Goal: Transaction & Acquisition: Obtain resource

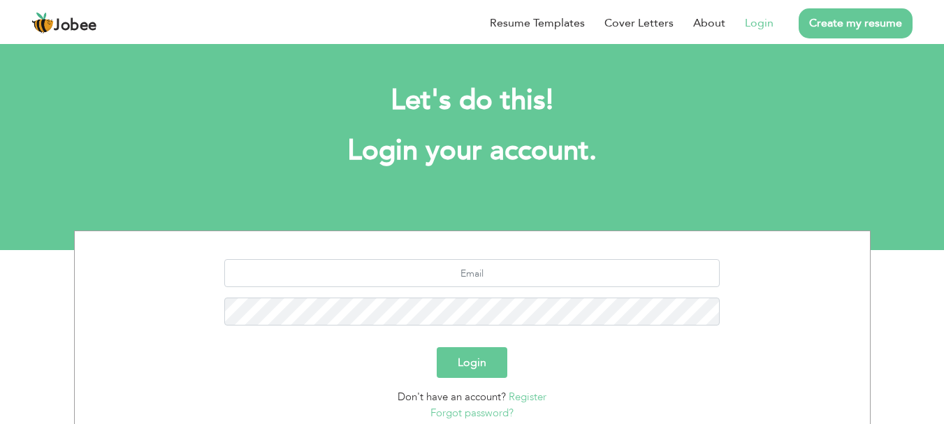
click at [750, 29] on link "Login" at bounding box center [759, 23] width 29 height 17
click at [468, 272] on input "text" at bounding box center [471, 273] width 495 height 28
type input "[EMAIL_ADDRESS][DOMAIN_NAME]"
click at [481, 354] on button "Login" at bounding box center [472, 362] width 71 height 31
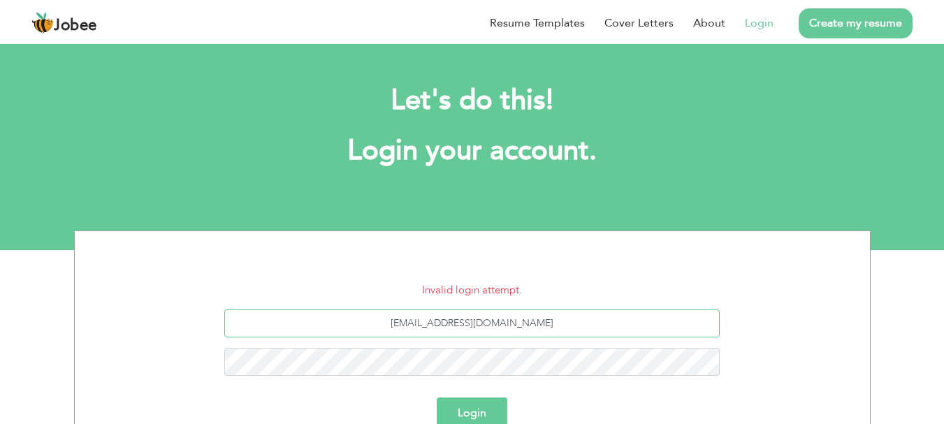
click at [472, 330] on input "[EMAIL_ADDRESS][DOMAIN_NAME]" at bounding box center [471, 323] width 495 height 28
type input "[EMAIL_ADDRESS][DOMAIN_NAME]"
click at [460, 415] on button "Login" at bounding box center [472, 412] width 71 height 31
click at [437, 397] on button "Login" at bounding box center [472, 412] width 71 height 31
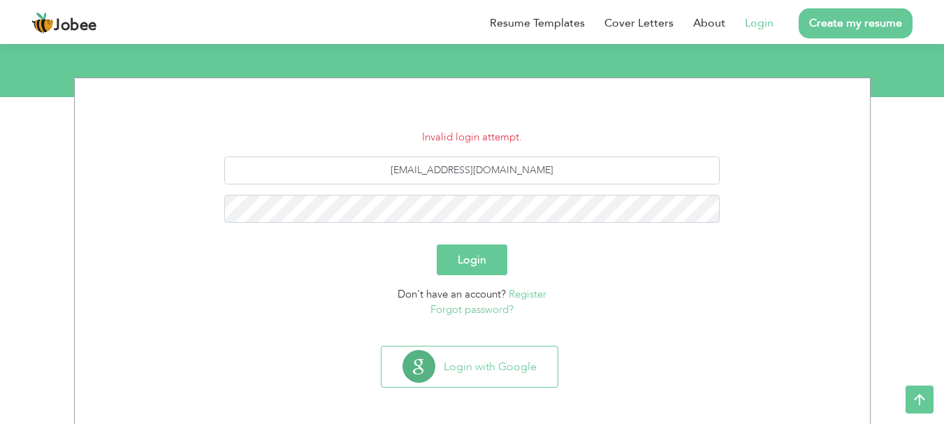
scroll to position [156, 0]
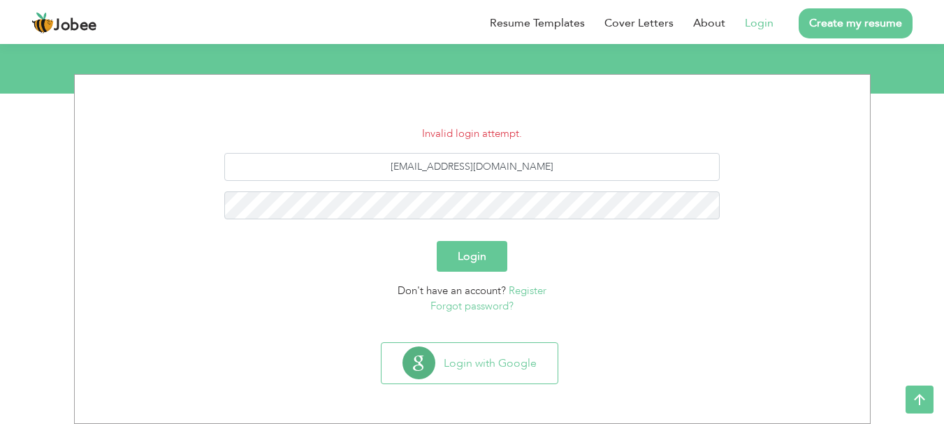
click at [511, 382] on button "Login with Google" at bounding box center [469, 363] width 176 height 41
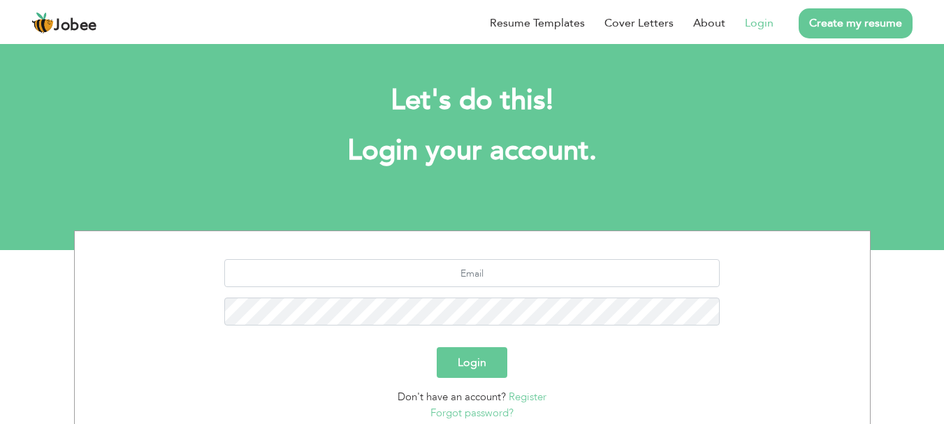
click at [750, 17] on link "Login" at bounding box center [759, 23] width 29 height 17
click at [494, 274] on input "text" at bounding box center [471, 273] width 495 height 28
click at [488, 279] on input "text" at bounding box center [471, 273] width 495 height 28
type input "U"
type input "[EMAIL_ADDRESS][DOMAIN_NAME]"
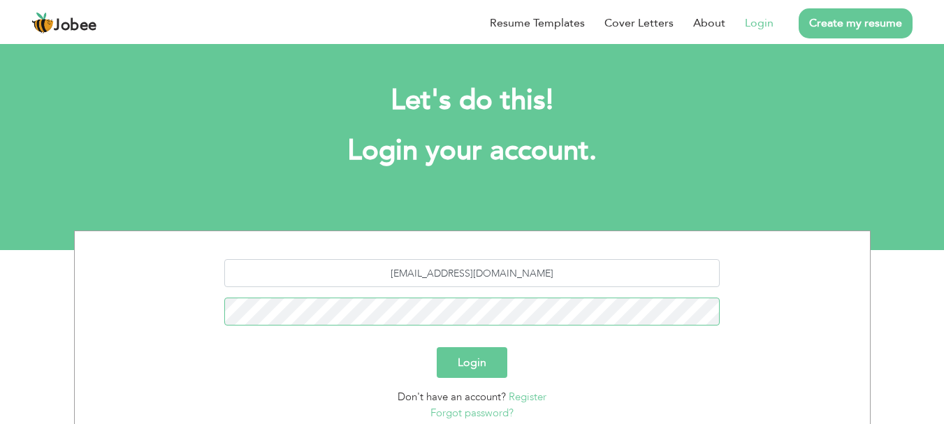
click at [437, 347] on button "Login" at bounding box center [472, 362] width 71 height 31
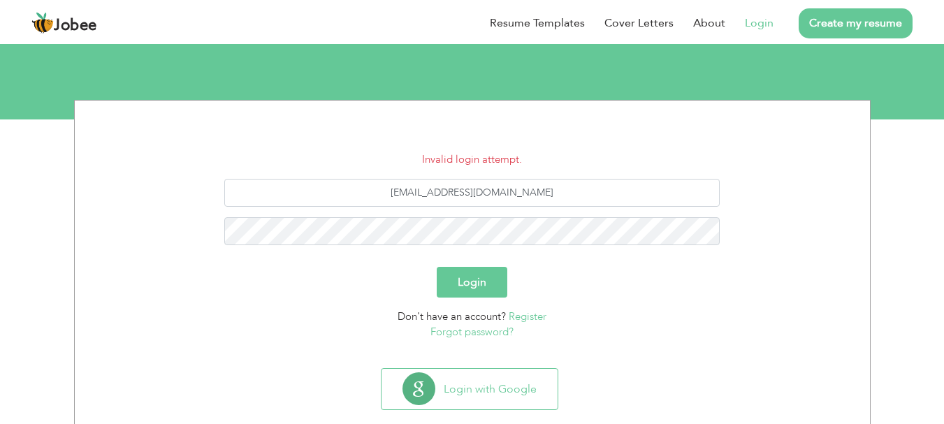
scroll to position [140, 0]
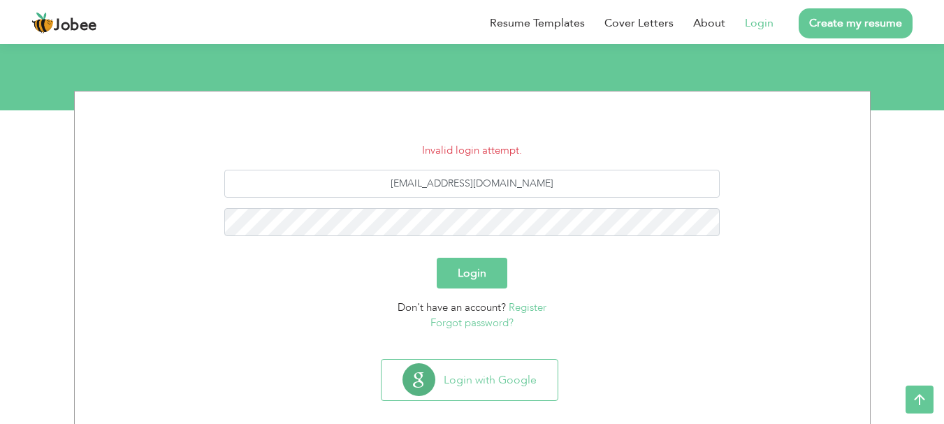
click at [461, 324] on link "Forgot password?" at bounding box center [471, 323] width 83 height 14
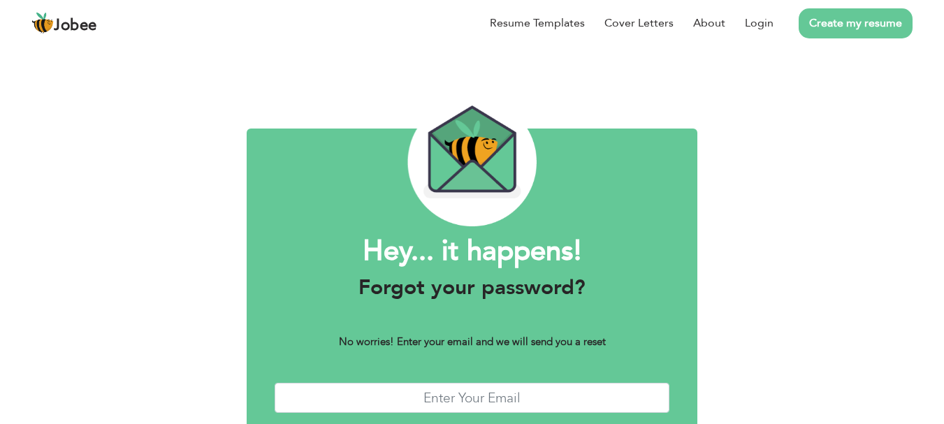
scroll to position [70, 0]
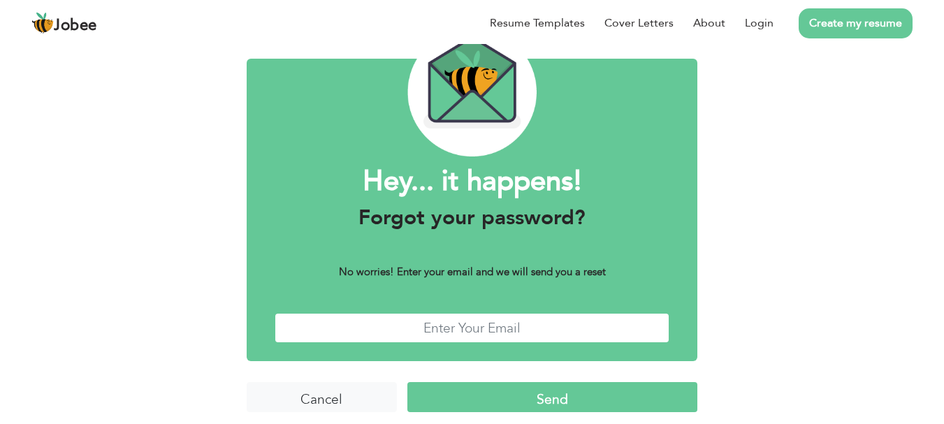
click at [461, 322] on input "text" at bounding box center [471, 328] width 395 height 30
type input "[EMAIL_ADDRESS][DOMAIN_NAME]"
click at [526, 397] on input "Send" at bounding box center [552, 397] width 290 height 30
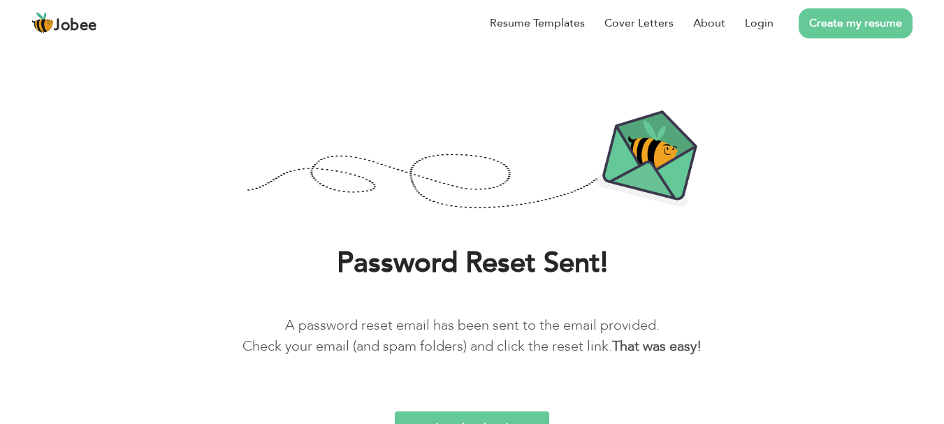
scroll to position [50, 0]
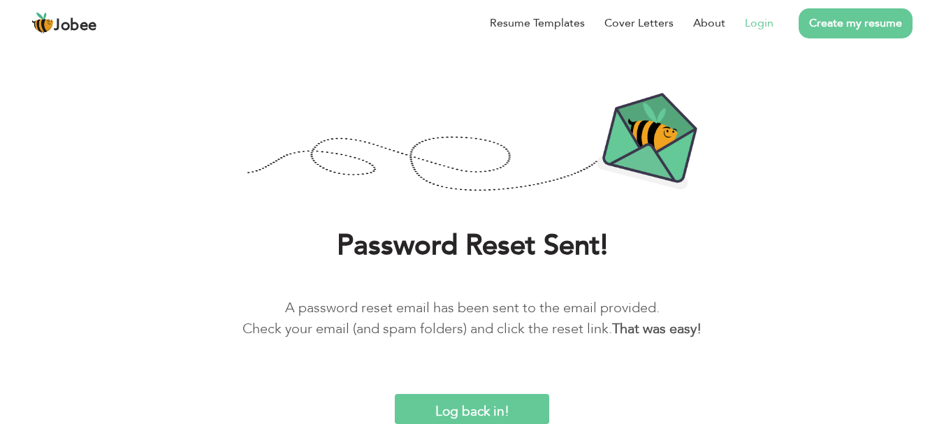
click at [763, 27] on link "Login" at bounding box center [759, 23] width 29 height 17
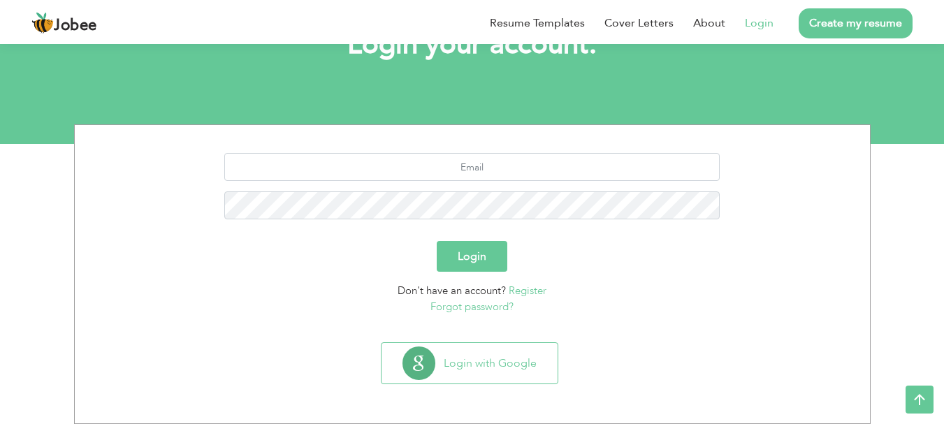
scroll to position [106, 0]
click at [642, 175] on input "text" at bounding box center [471, 167] width 495 height 28
type input "[EMAIL_ADDRESS][DOMAIN_NAME]"
click at [492, 257] on button "Login" at bounding box center [472, 256] width 71 height 31
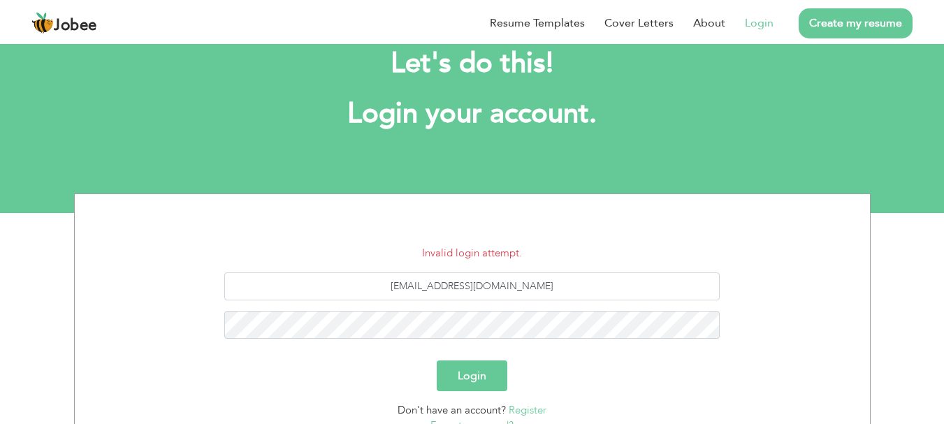
scroll to position [70, 0]
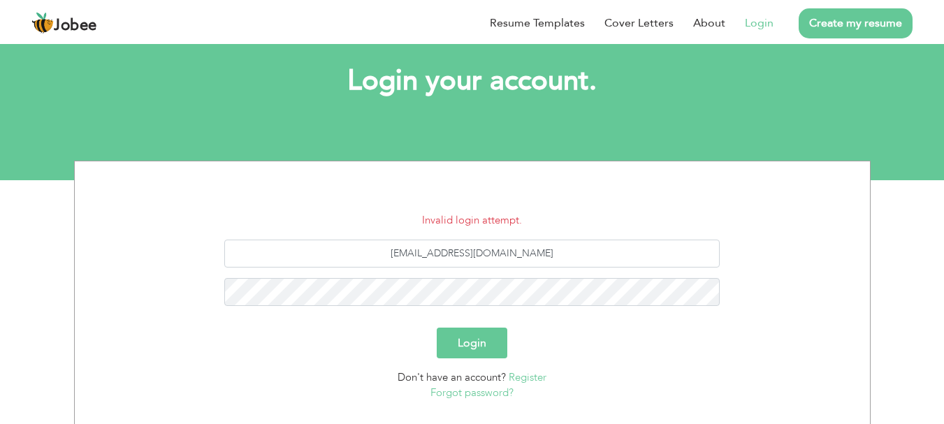
click at [454, 356] on button "Login" at bounding box center [472, 343] width 71 height 31
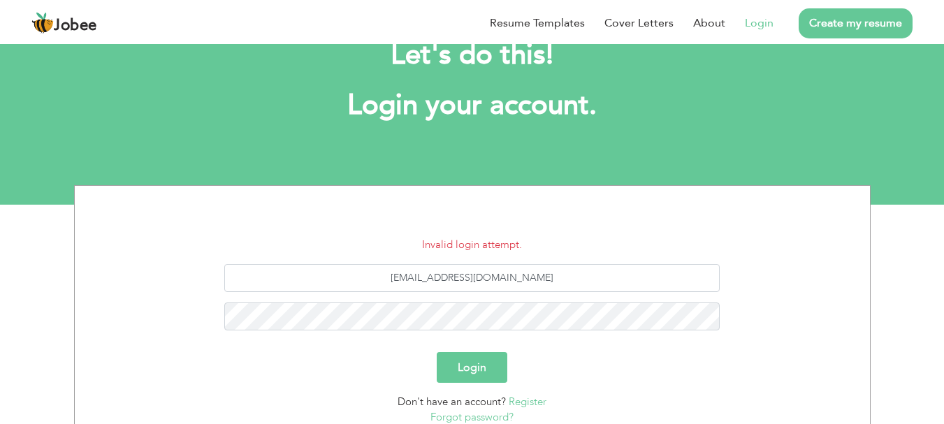
scroll to position [70, 0]
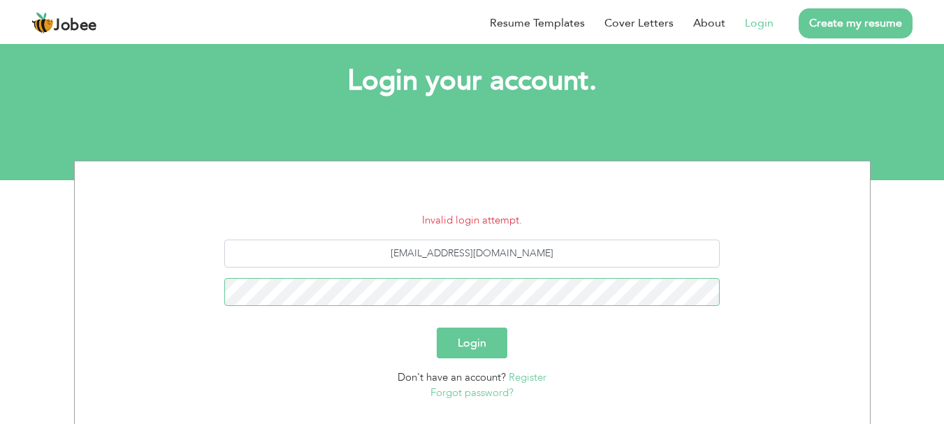
click at [437, 328] on button "Login" at bounding box center [472, 343] width 71 height 31
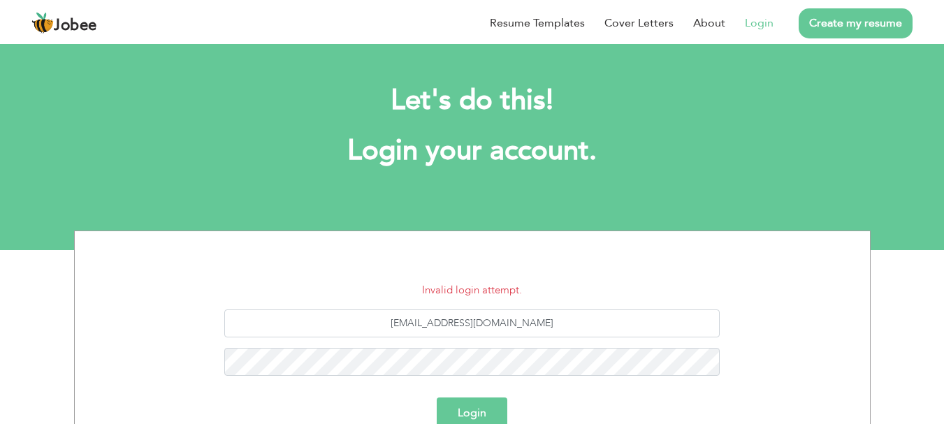
click at [430, 345] on div "ushakeel111@gmail.com" at bounding box center [472, 347] width 774 height 77
click at [437, 397] on button "Login" at bounding box center [472, 412] width 71 height 31
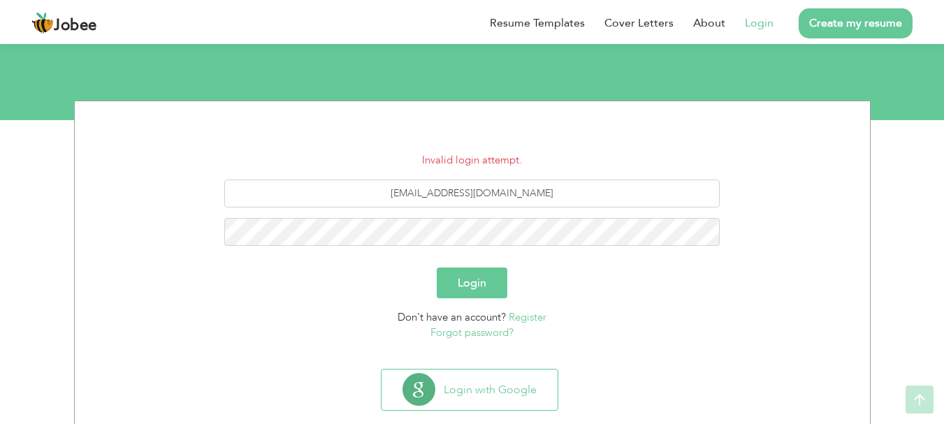
scroll to position [156, 0]
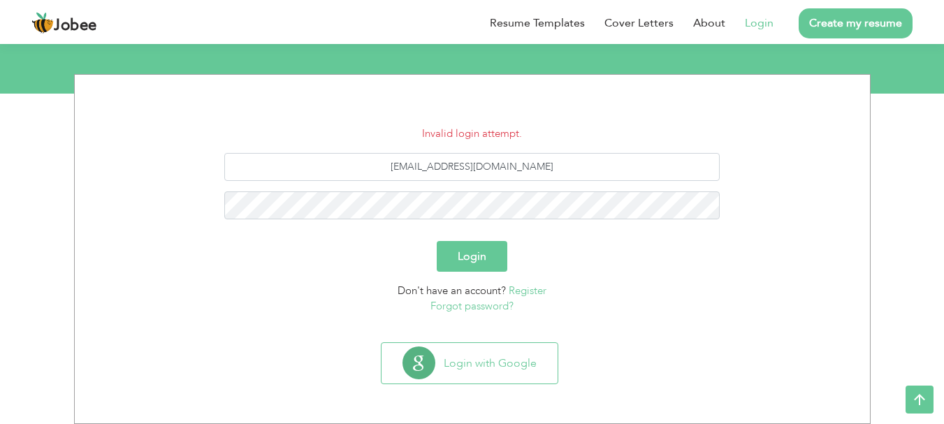
click at [438, 307] on link "Forgot password?" at bounding box center [471, 306] width 83 height 14
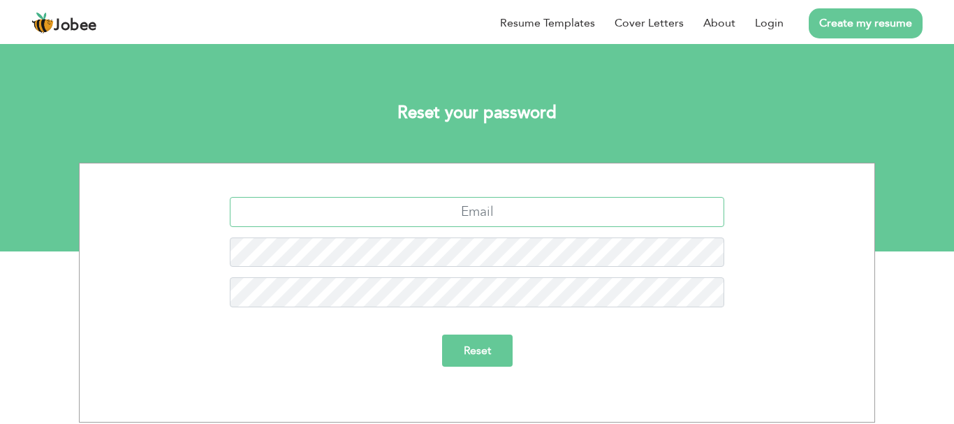
click at [520, 208] on input "text" at bounding box center [477, 212] width 495 height 30
type input "ushakeel111@gmail.com"
click at [494, 353] on input "Reset" at bounding box center [477, 351] width 71 height 32
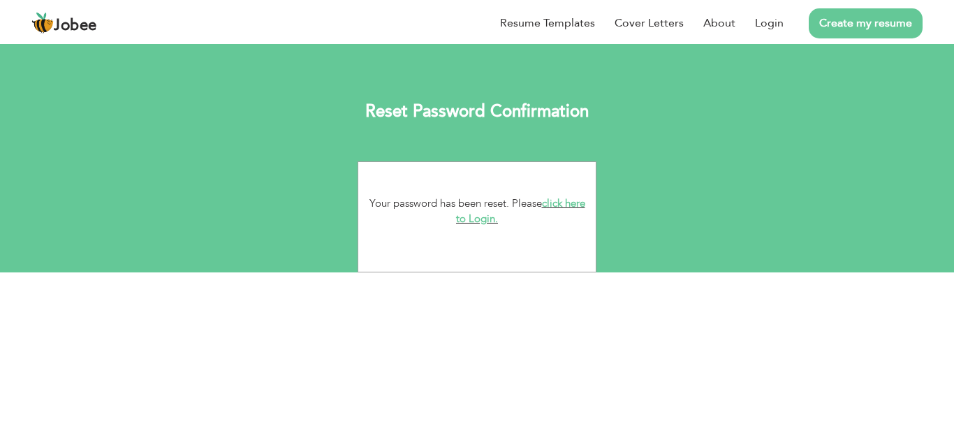
click at [564, 205] on link "click here to Login." at bounding box center [520, 211] width 129 height 30
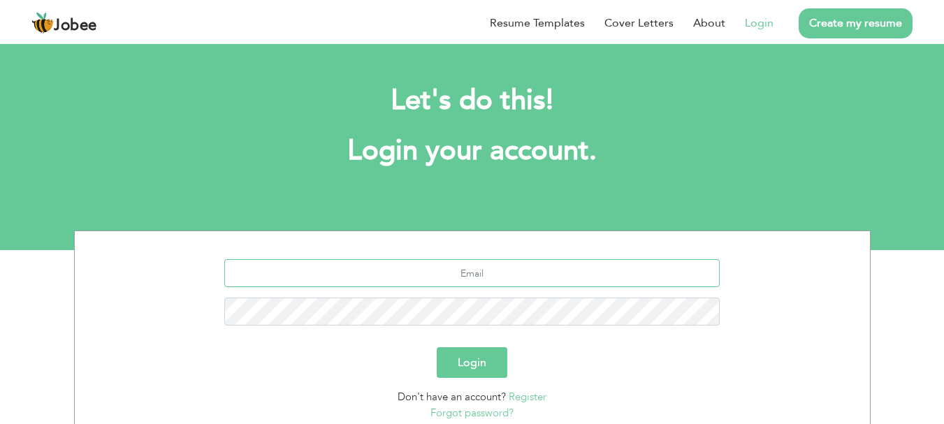
click at [508, 278] on input "text" at bounding box center [471, 273] width 495 height 28
type input "[EMAIL_ADDRESS][DOMAIN_NAME]"
click at [461, 371] on button "Login" at bounding box center [472, 362] width 71 height 31
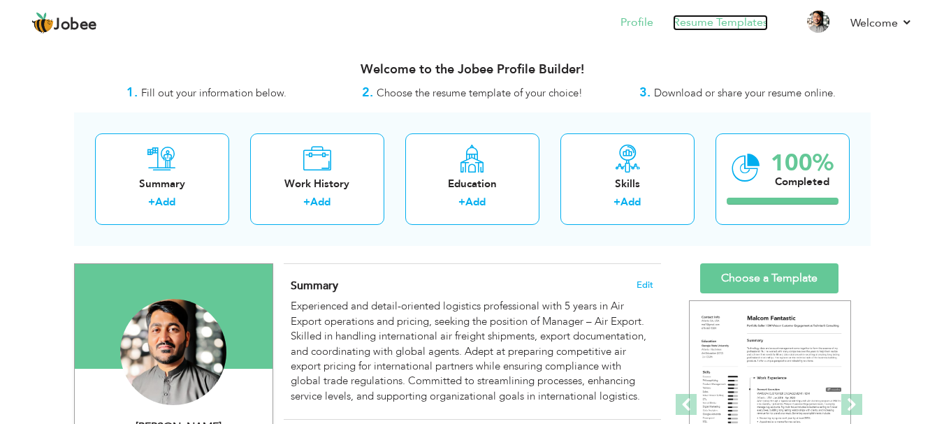
click at [738, 22] on link "Resume Templates" at bounding box center [720, 23] width 95 height 16
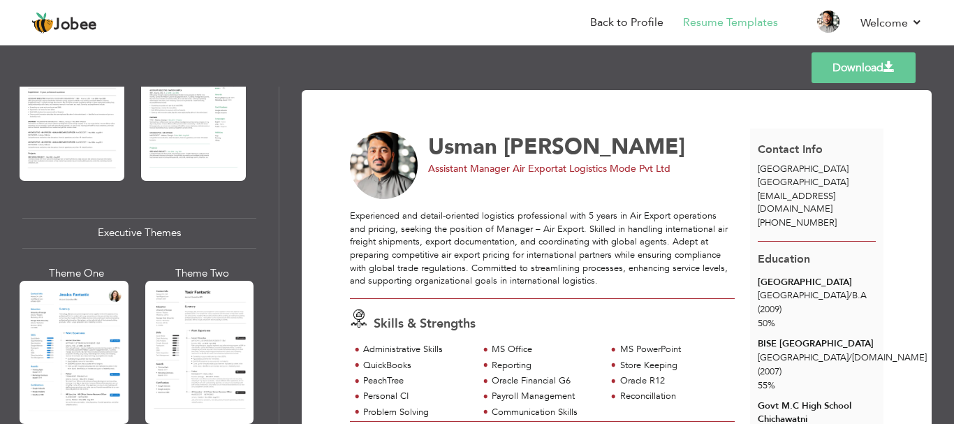
scroll to position [908, 0]
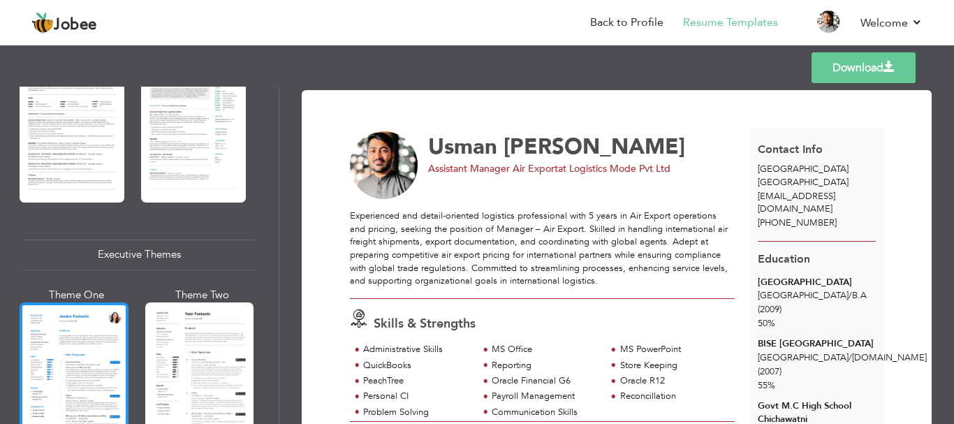
click at [85, 321] on div at bounding box center [74, 373] width 109 height 143
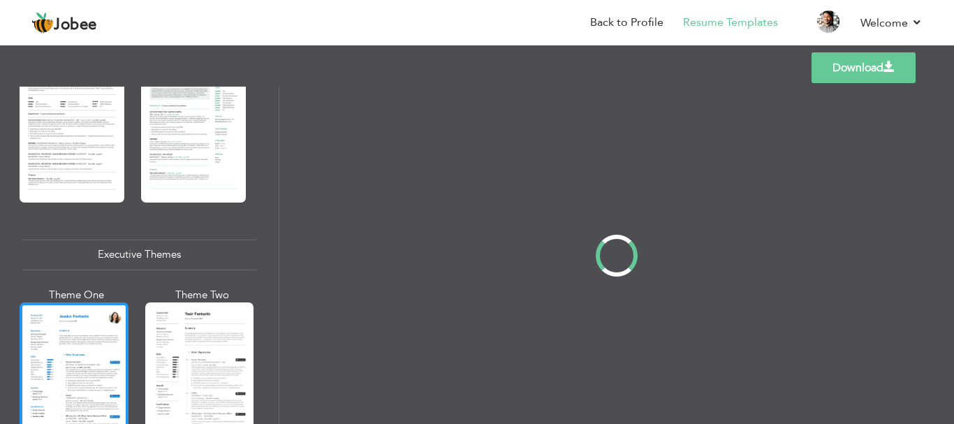
scroll to position [907, 0]
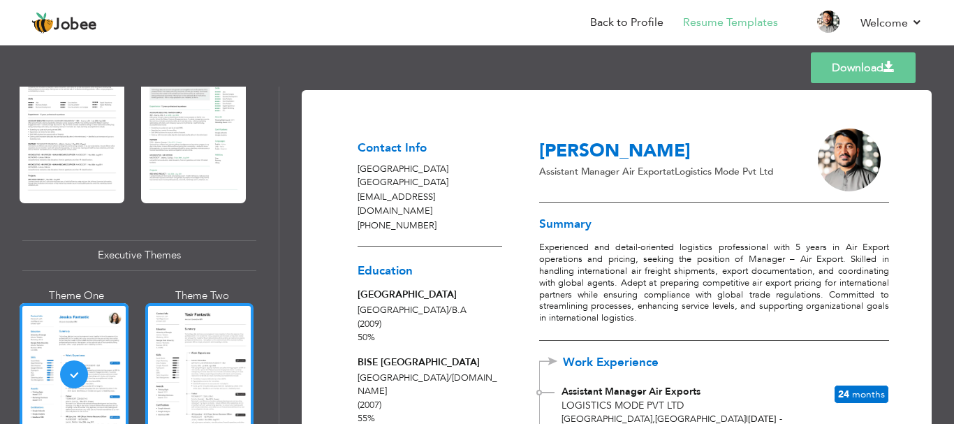
click at [173, 325] on div at bounding box center [199, 374] width 109 height 143
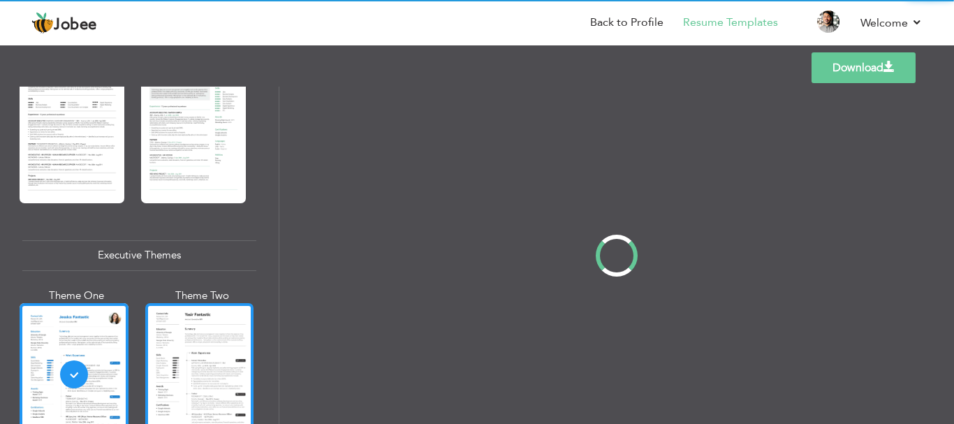
scroll to position [908, 0]
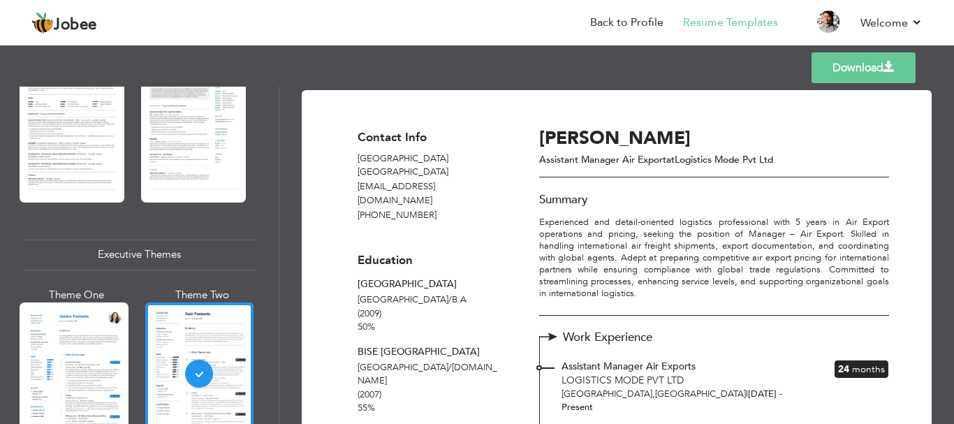
click at [85, 325] on div at bounding box center [74, 373] width 109 height 143
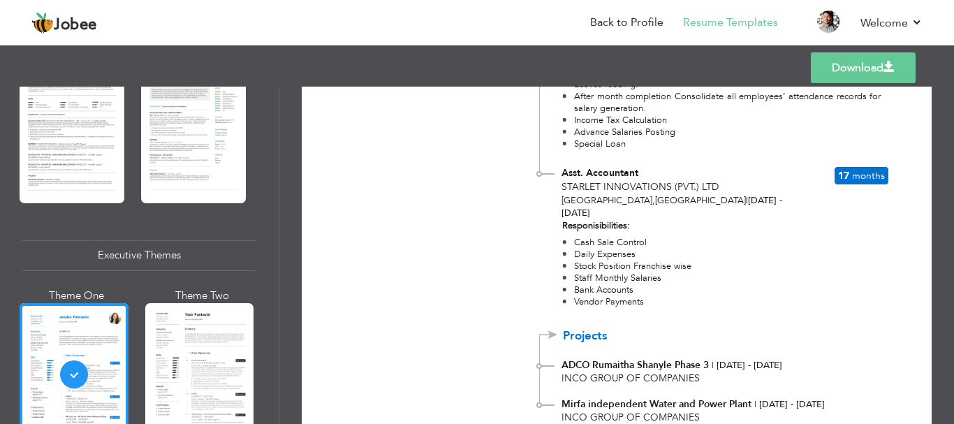
scroll to position [1474, 0]
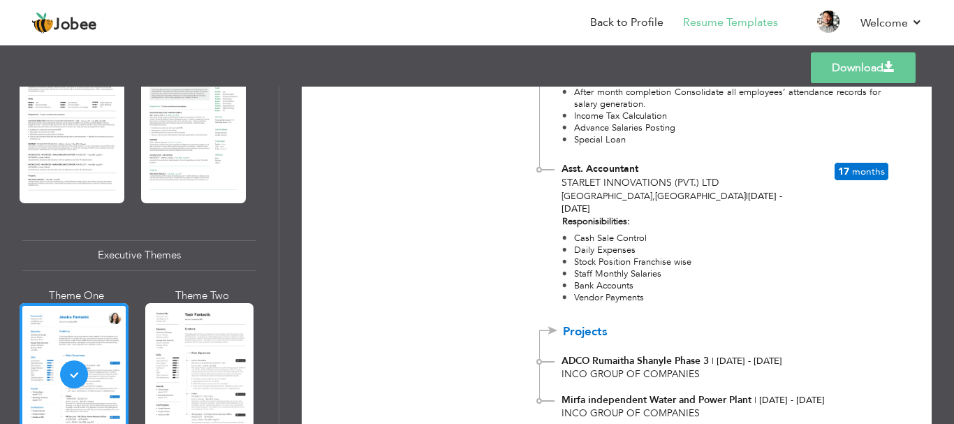
click at [880, 75] on link "Download" at bounding box center [863, 67] width 105 height 31
